Goal: Task Accomplishment & Management: Manage account settings

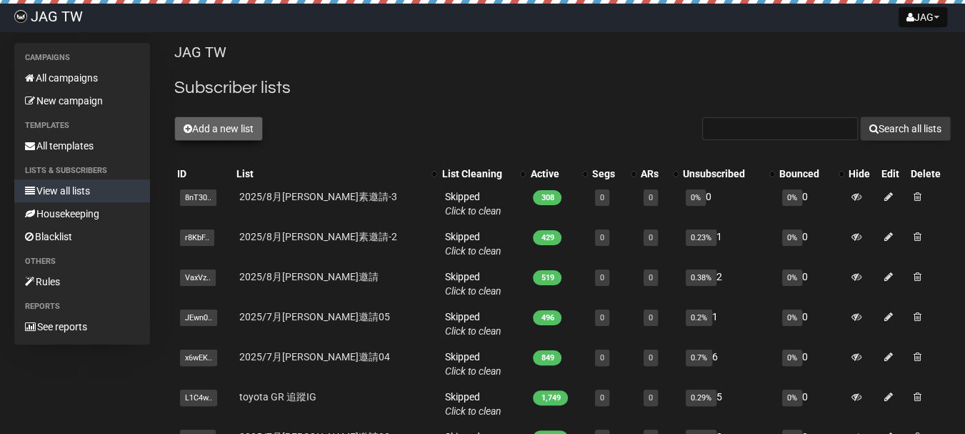
click at [235, 121] on button "Add a new list" at bounding box center [218, 128] width 89 height 24
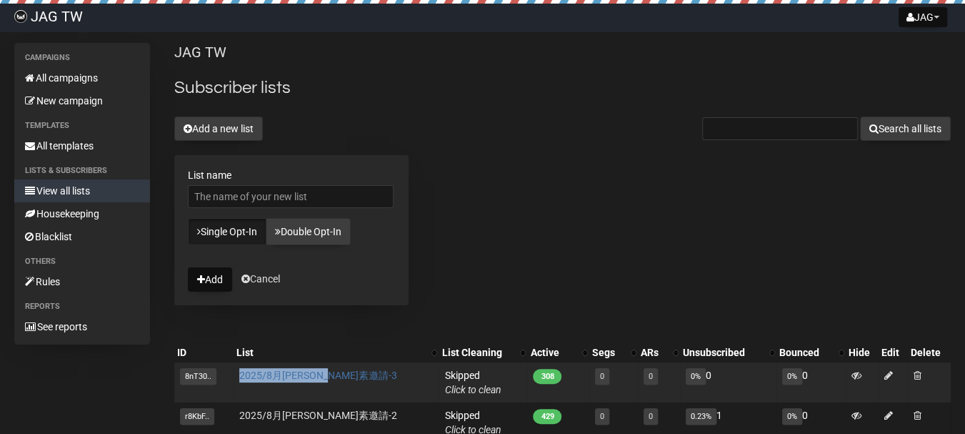
drag, startPoint x: 354, startPoint y: 370, endPoint x: 244, endPoint y: 370, distance: 110.0
click at [244, 370] on td "2025/8月[PERSON_NAME]素邀請-3" at bounding box center [337, 382] width 206 height 40
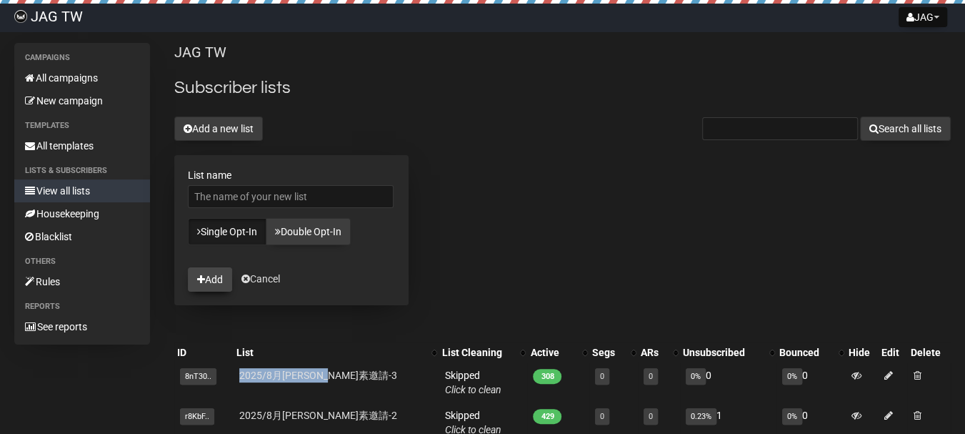
copy link "2025/8月[PERSON_NAME]素邀請-3"
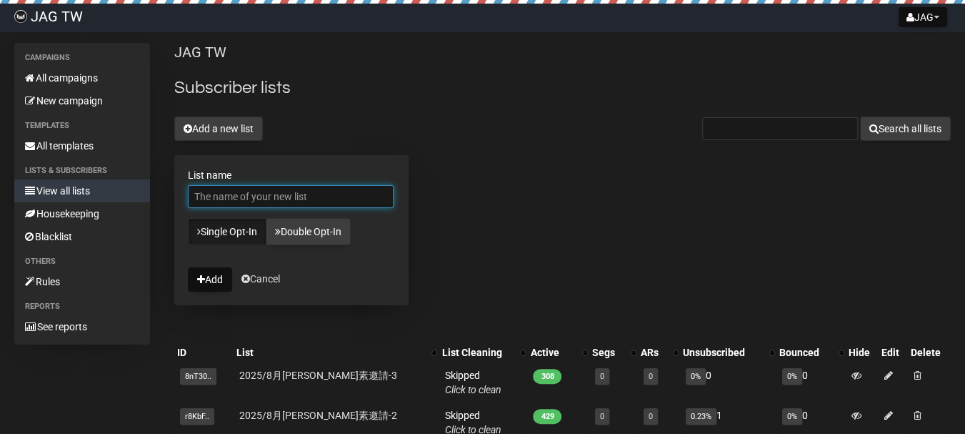
click at [261, 194] on input "List name" at bounding box center [291, 196] width 206 height 23
paste input "2025/8月[PERSON_NAME]素邀請-3"
type input "2025/8月[PERSON_NAME]邀請-4"
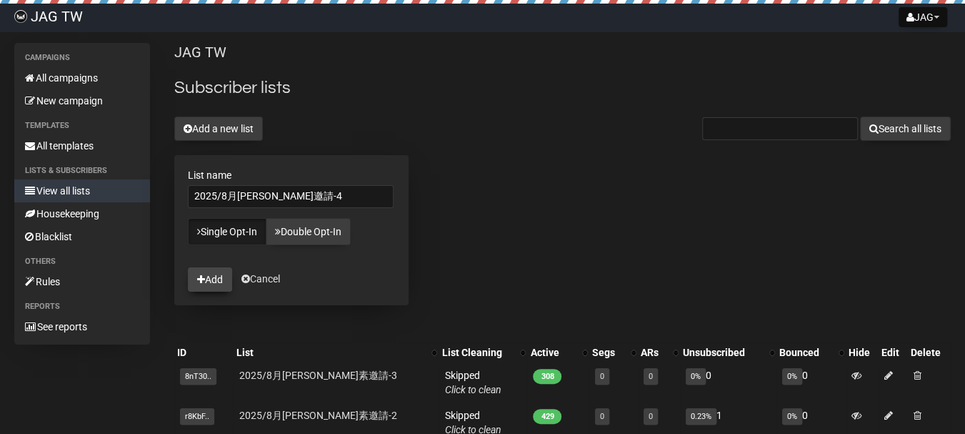
click at [209, 279] on button "Add" at bounding box center [210, 279] width 44 height 24
